Goal: Task Accomplishment & Management: Complete application form

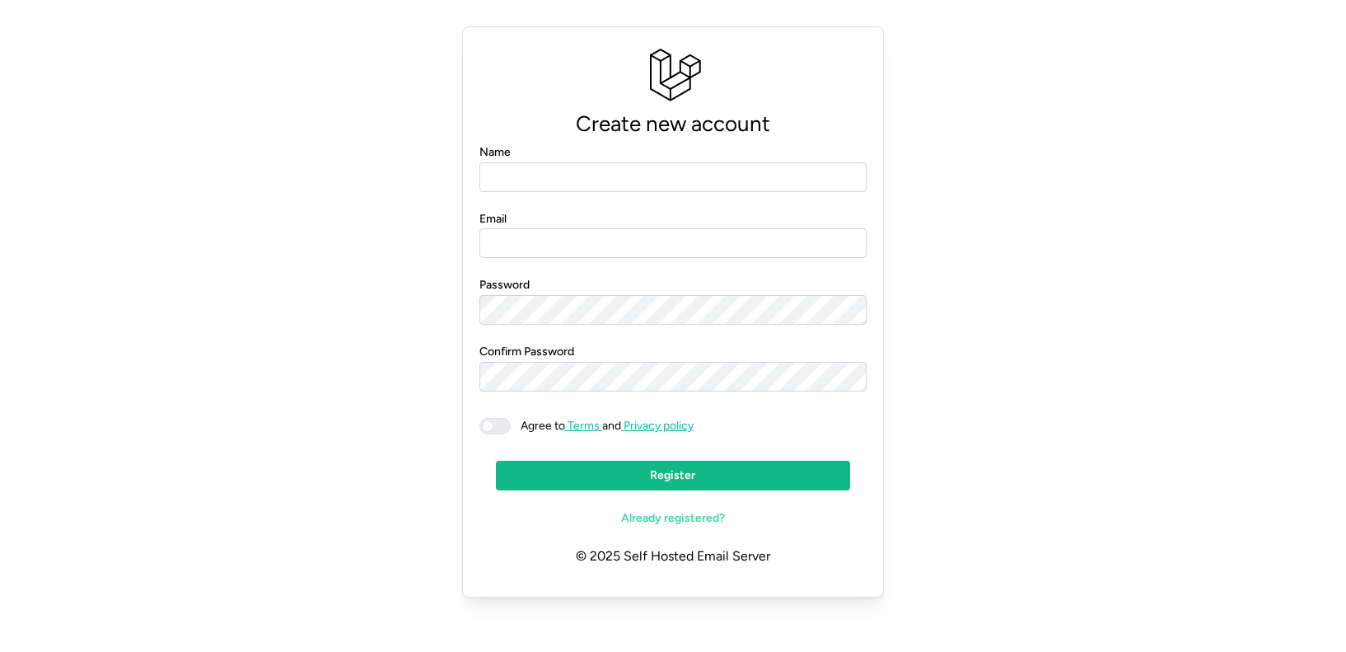
click at [709, 514] on span "Already registered?" at bounding box center [673, 518] width 104 height 28
